Goal: Task Accomplishment & Management: Use online tool/utility

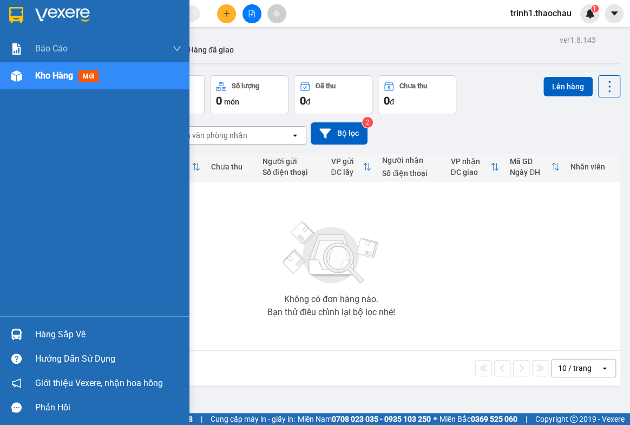
click at [48, 326] on div "Hàng sắp về" at bounding box center [108, 334] width 146 height 16
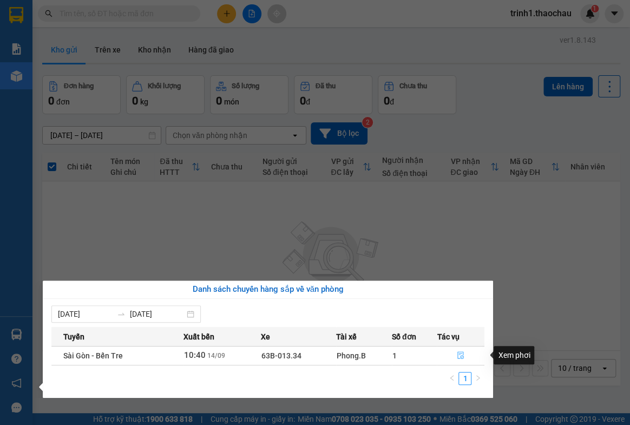
click at [466, 356] on button "button" at bounding box center [460, 355] width 47 height 17
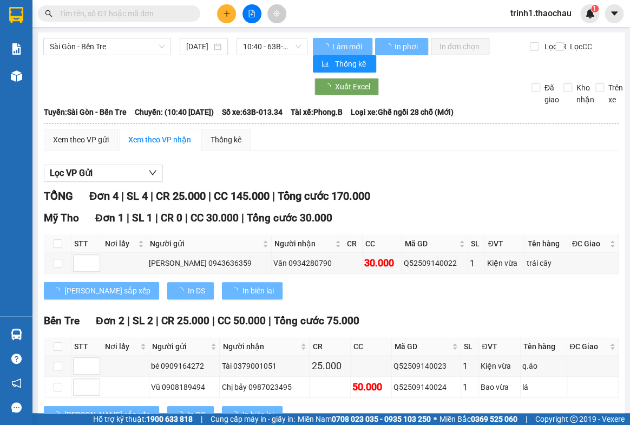
scroll to position [142, 0]
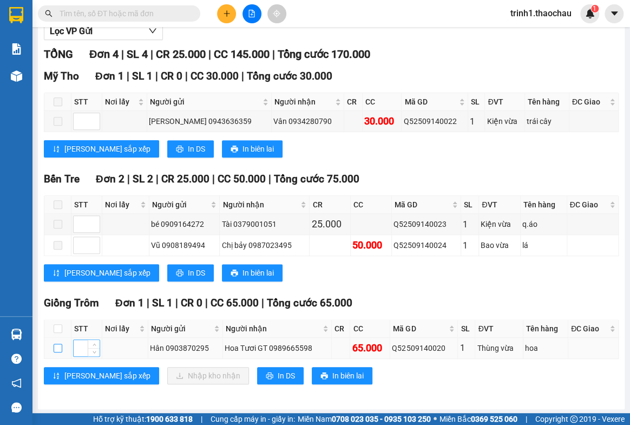
drag, startPoint x: 53, startPoint y: 347, endPoint x: 80, endPoint y: 354, distance: 28.0
click at [55, 348] on input "checkbox" at bounding box center [58, 348] width 9 height 9
checkbox input "true"
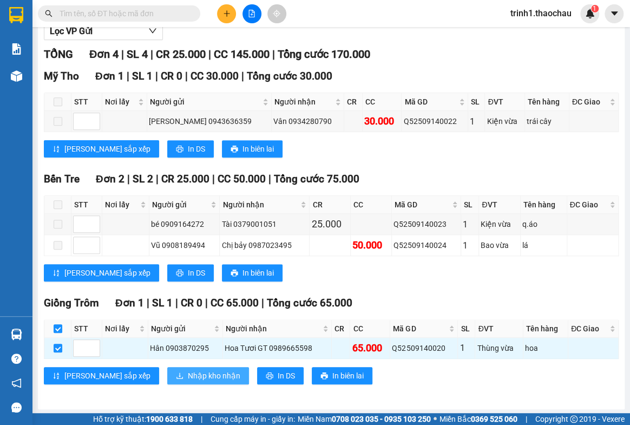
click at [188, 370] on span "Nhập kho nhận" at bounding box center [214, 376] width 52 height 12
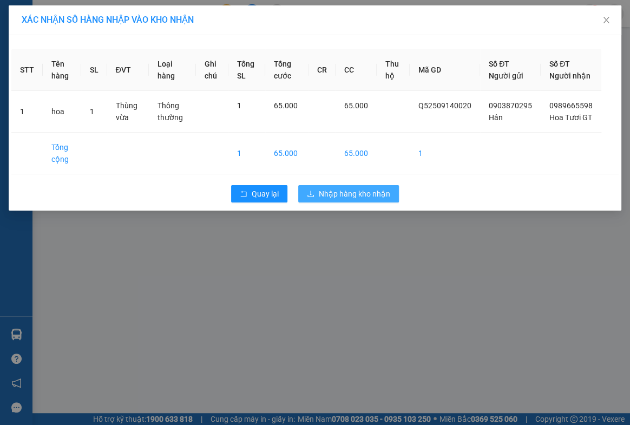
click at [359, 200] on span "Nhập hàng kho nhận" at bounding box center [354, 194] width 71 height 12
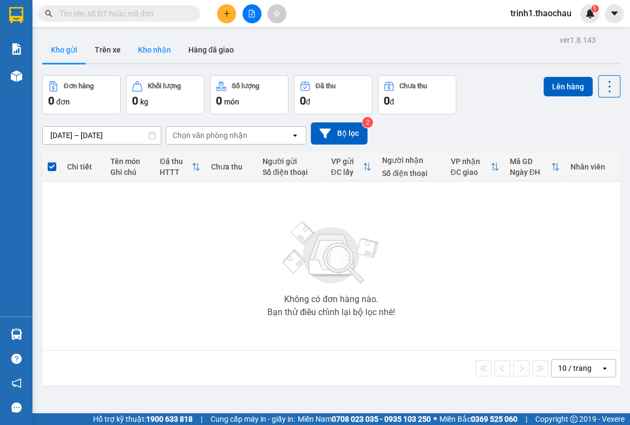
click at [155, 50] on button "Kho nhận" at bounding box center [154, 50] width 50 height 26
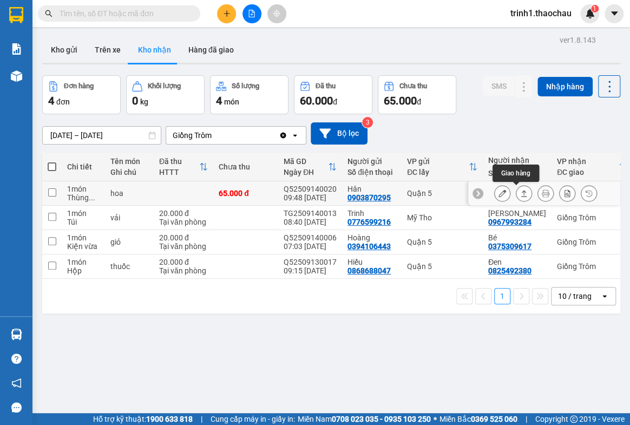
click at [521, 193] on icon at bounding box center [524, 193] width 6 height 6
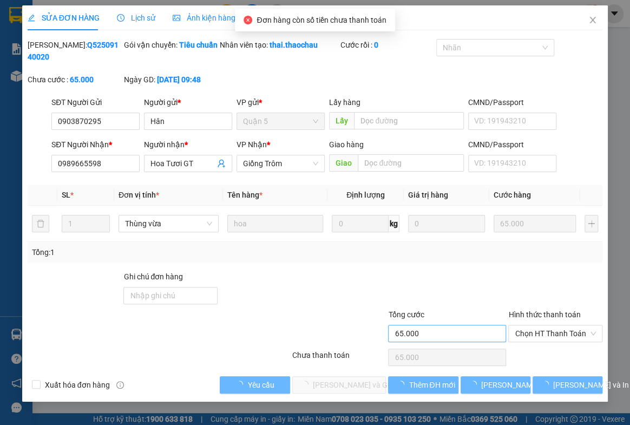
type input "0903870295"
type input "Hân"
type input "0989665598"
type input "Hoa Tươi GT"
type input "65.000"
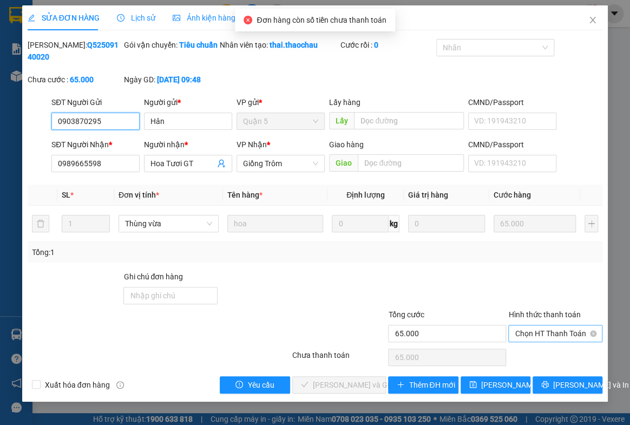
click at [530, 332] on span "Chọn HT Thanh Toán" at bounding box center [555, 333] width 81 height 16
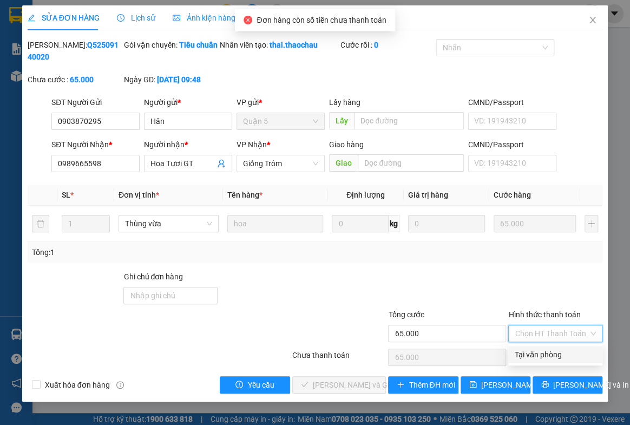
click at [535, 352] on div "Tại văn phòng" at bounding box center [555, 354] width 81 height 12
type input "0"
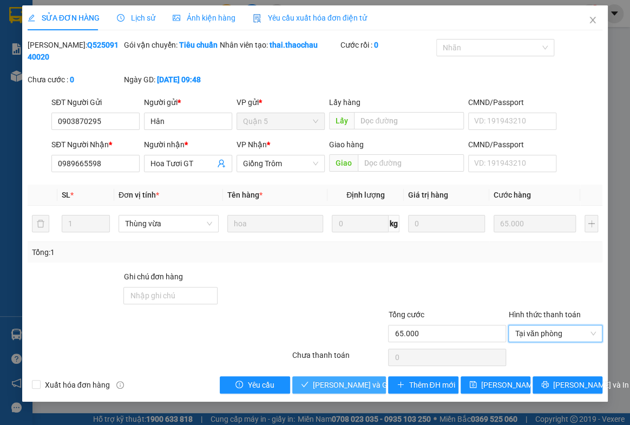
click at [327, 382] on span "[PERSON_NAME] và Giao hàng" at bounding box center [365, 385] width 104 height 12
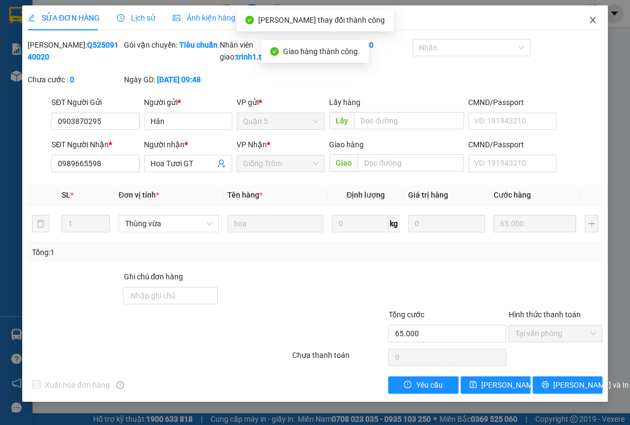
click at [588, 17] on icon "close" at bounding box center [592, 20] width 9 height 9
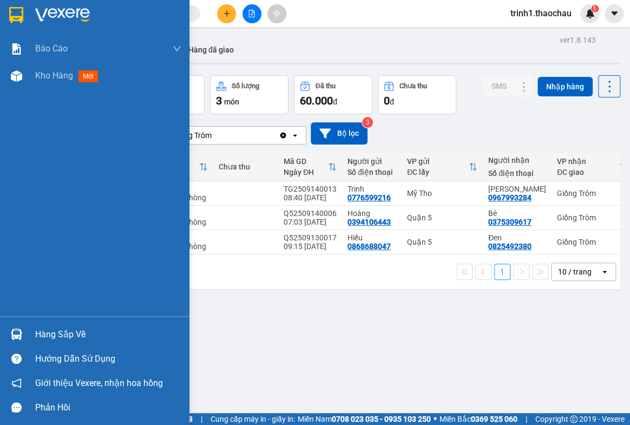
click at [49, 330] on div "Hàng sắp về" at bounding box center [108, 334] width 146 height 16
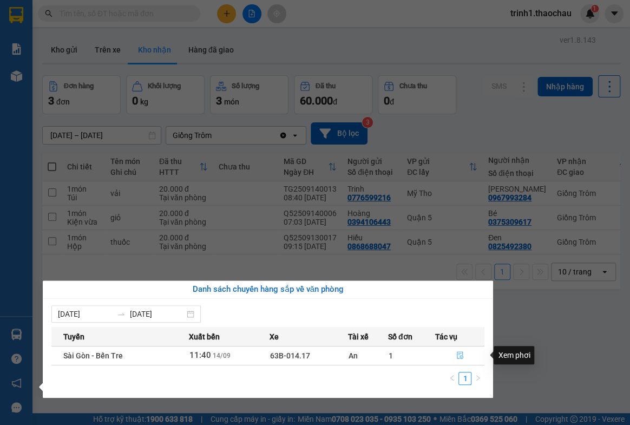
click at [460, 353] on icon "file-done" at bounding box center [460, 355] width 8 height 8
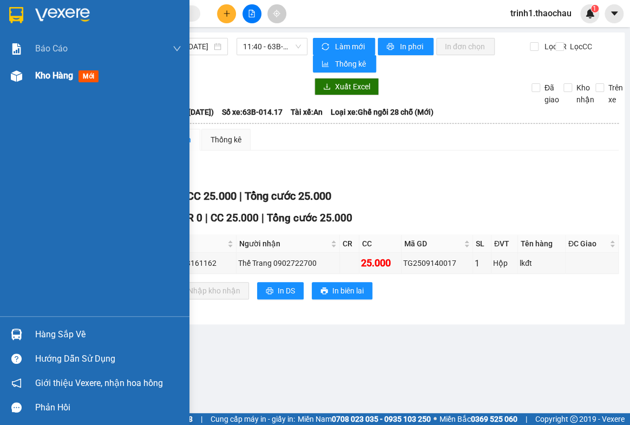
click at [57, 78] on span "Kho hàng" at bounding box center [54, 75] width 38 height 10
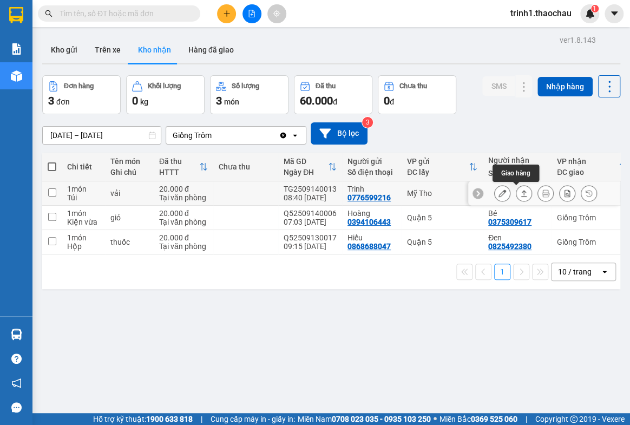
click at [520, 189] on icon at bounding box center [524, 193] width 8 height 8
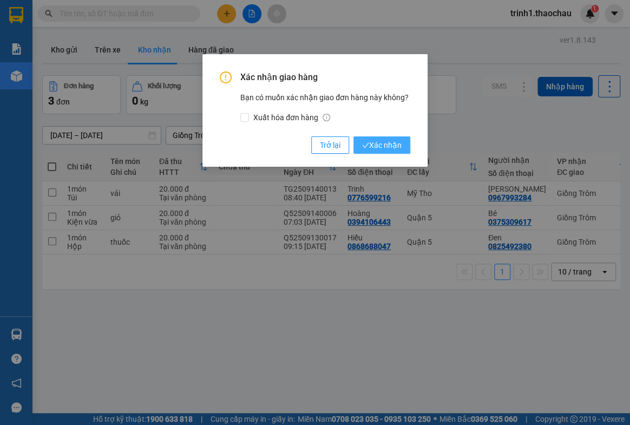
click at [377, 141] on span "Xác nhận" at bounding box center [381, 145] width 39 height 12
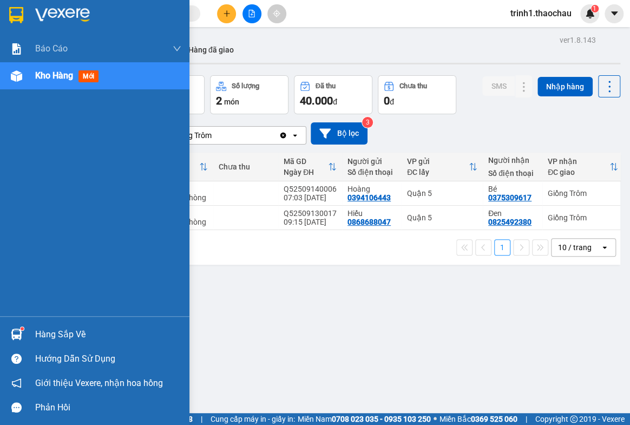
click at [71, 331] on div "Hàng sắp về" at bounding box center [108, 334] width 146 height 16
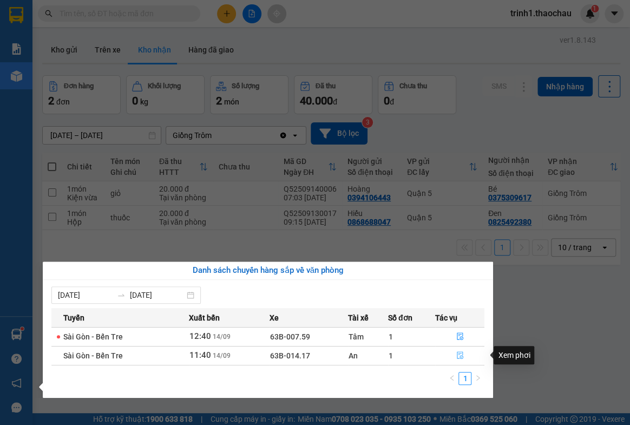
click at [458, 355] on icon "file-done" at bounding box center [460, 355] width 8 height 8
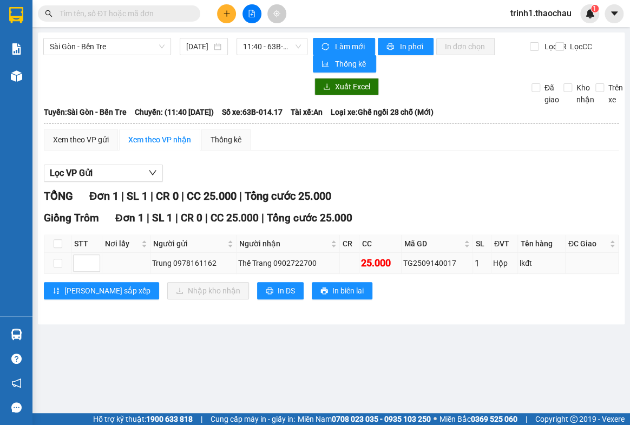
click at [50, 264] on td at bounding box center [57, 263] width 27 height 21
click at [61, 265] on input "checkbox" at bounding box center [58, 263] width 9 height 9
checkbox input "true"
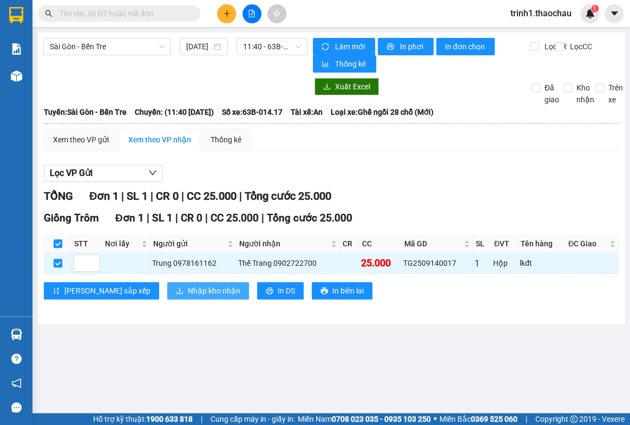
click at [188, 292] on span "Nhập kho nhận" at bounding box center [214, 291] width 52 height 12
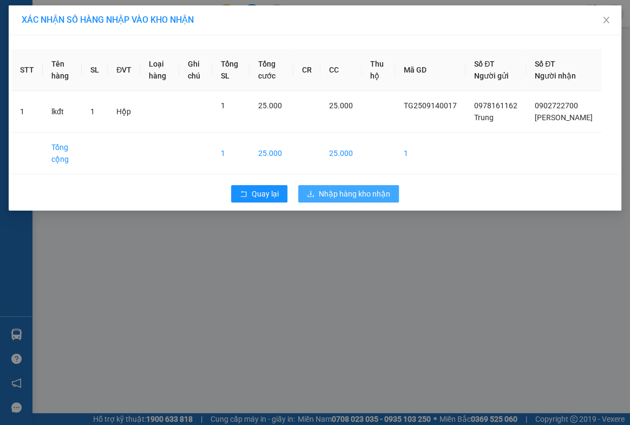
click at [370, 200] on span "Nhập hàng kho nhận" at bounding box center [354, 194] width 71 height 12
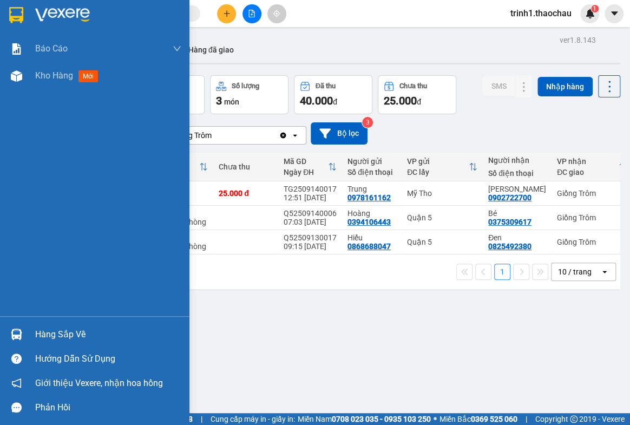
click at [52, 334] on div "Hàng sắp về" at bounding box center [108, 334] width 146 height 16
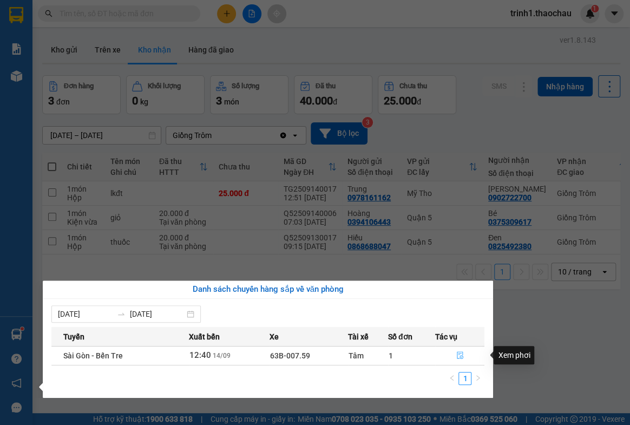
click at [460, 352] on icon "file-done" at bounding box center [460, 355] width 6 height 8
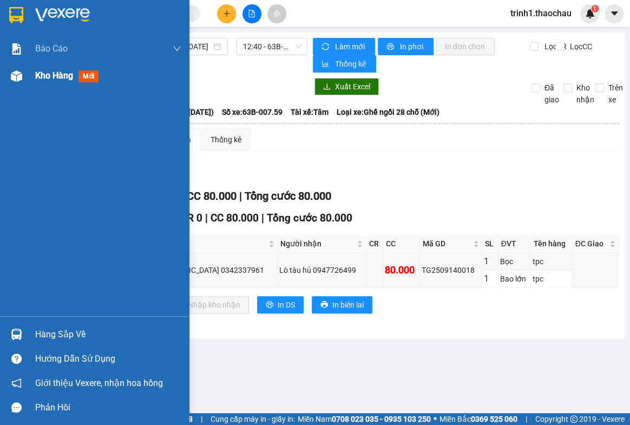
click at [63, 71] on span "Kho hàng" at bounding box center [54, 75] width 38 height 10
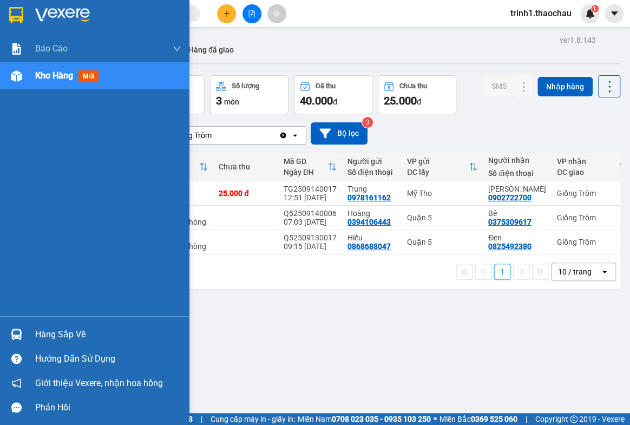
drag, startPoint x: 53, startPoint y: 332, endPoint x: 253, endPoint y: 317, distance: 200.2
click at [55, 330] on div "Hàng sắp về" at bounding box center [108, 334] width 146 height 16
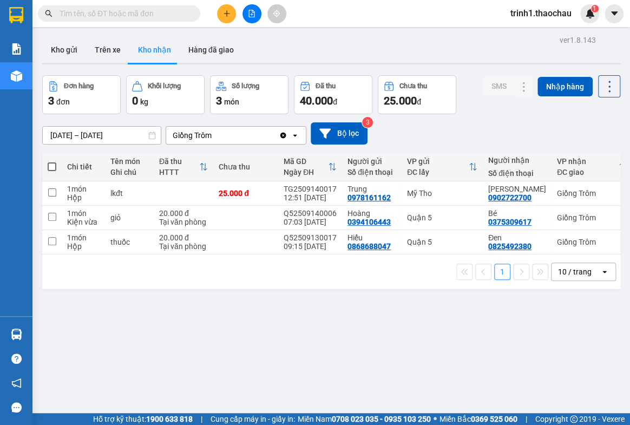
click at [581, 379] on section "Kết quả tìm kiếm ( 2710 ) Bộ lọc Mã ĐH Trạng thái Món hàng Tổng cước Chưa cước …" at bounding box center [315, 212] width 630 height 425
